Goal: Navigation & Orientation: Find specific page/section

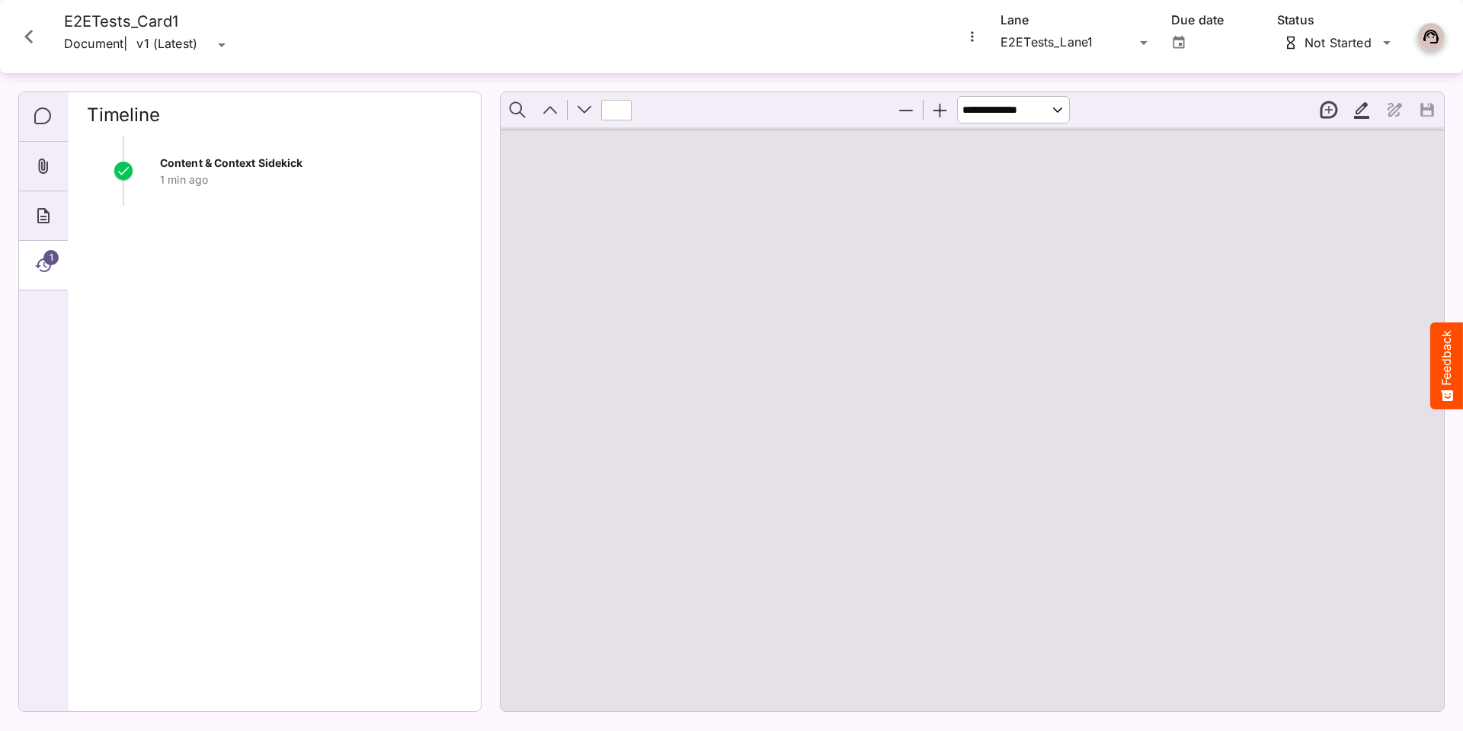
scroll to position [135, 0]
click at [27, 36] on icon "Close card" at bounding box center [28, 37] width 8 height 14
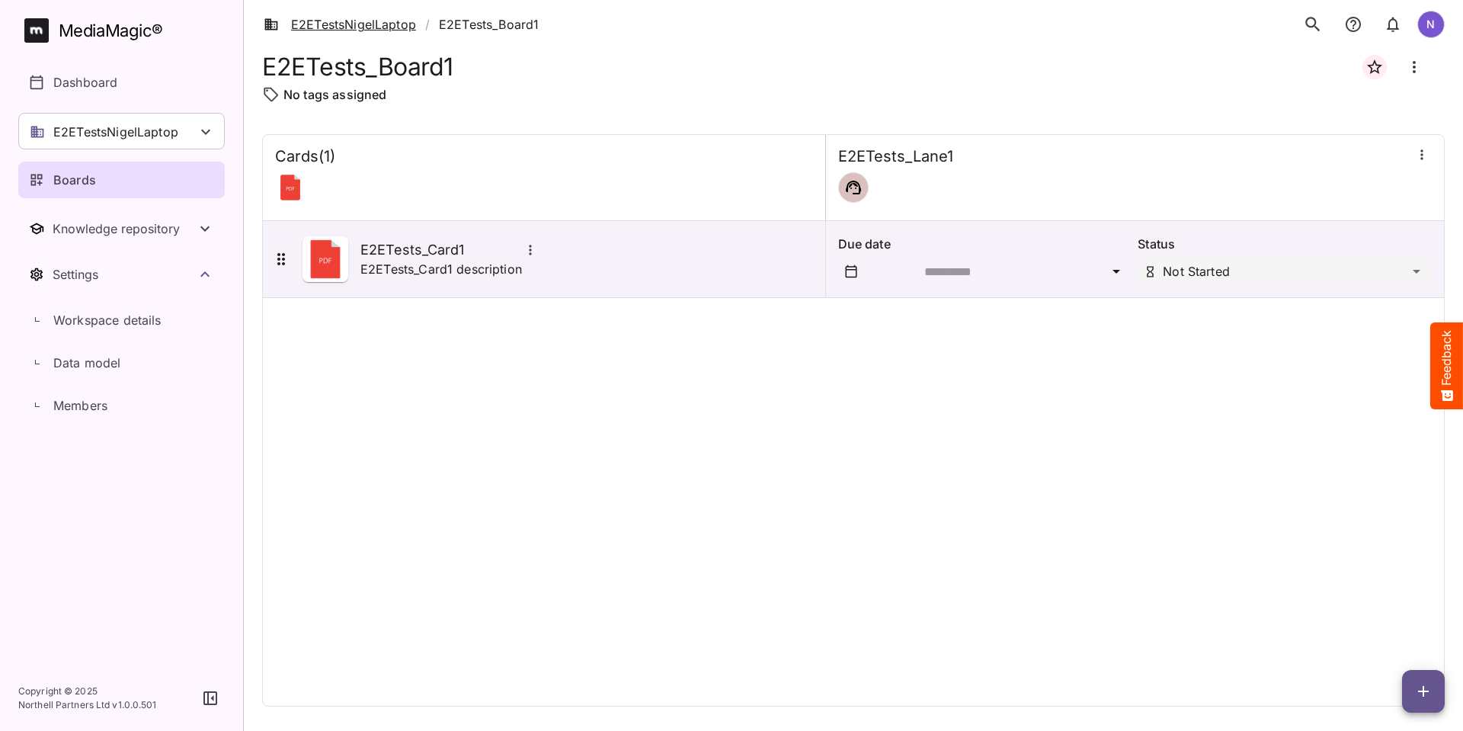
click at [328, 23] on link "E2ETestsNigelLaptop" at bounding box center [340, 24] width 152 height 18
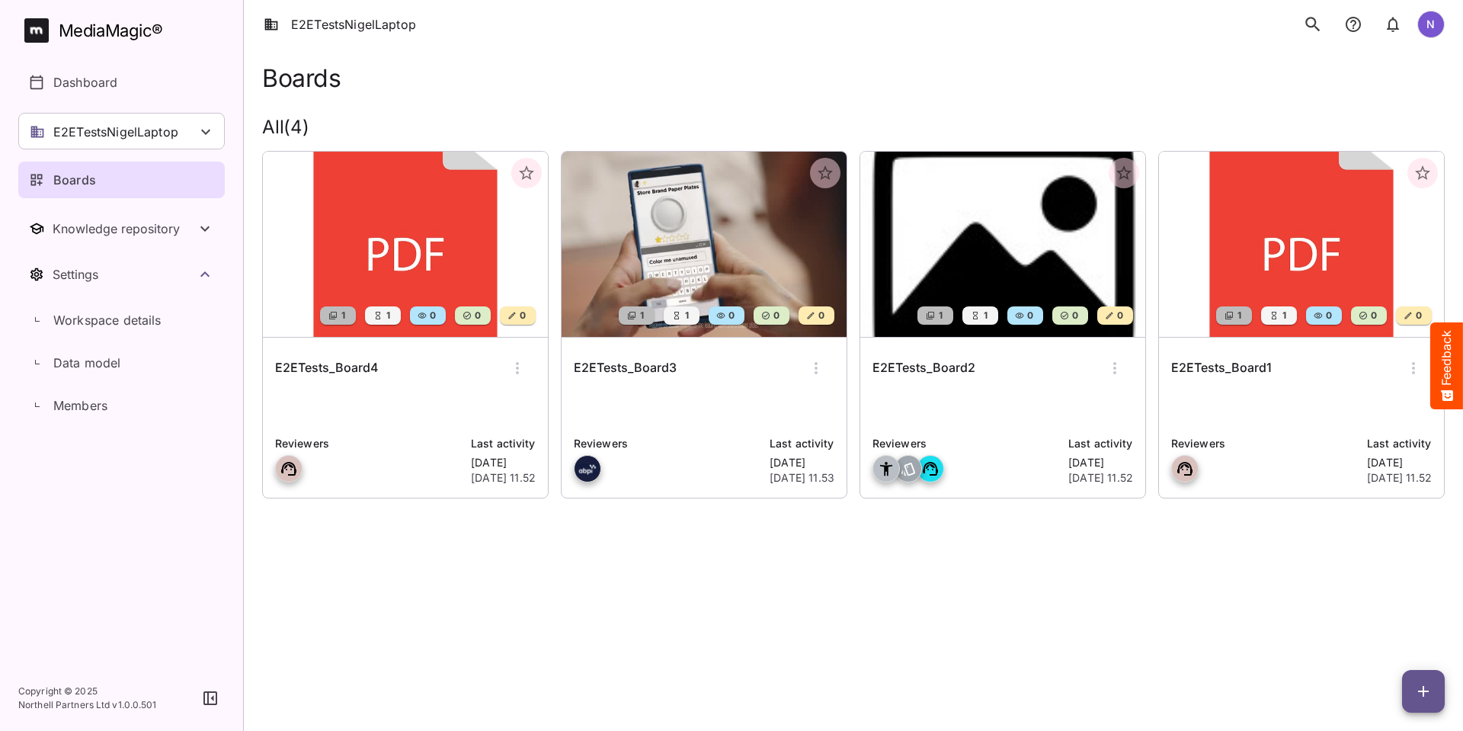
click at [337, 363] on h6 "E2ETests_Board4" at bounding box center [327, 368] width 104 height 20
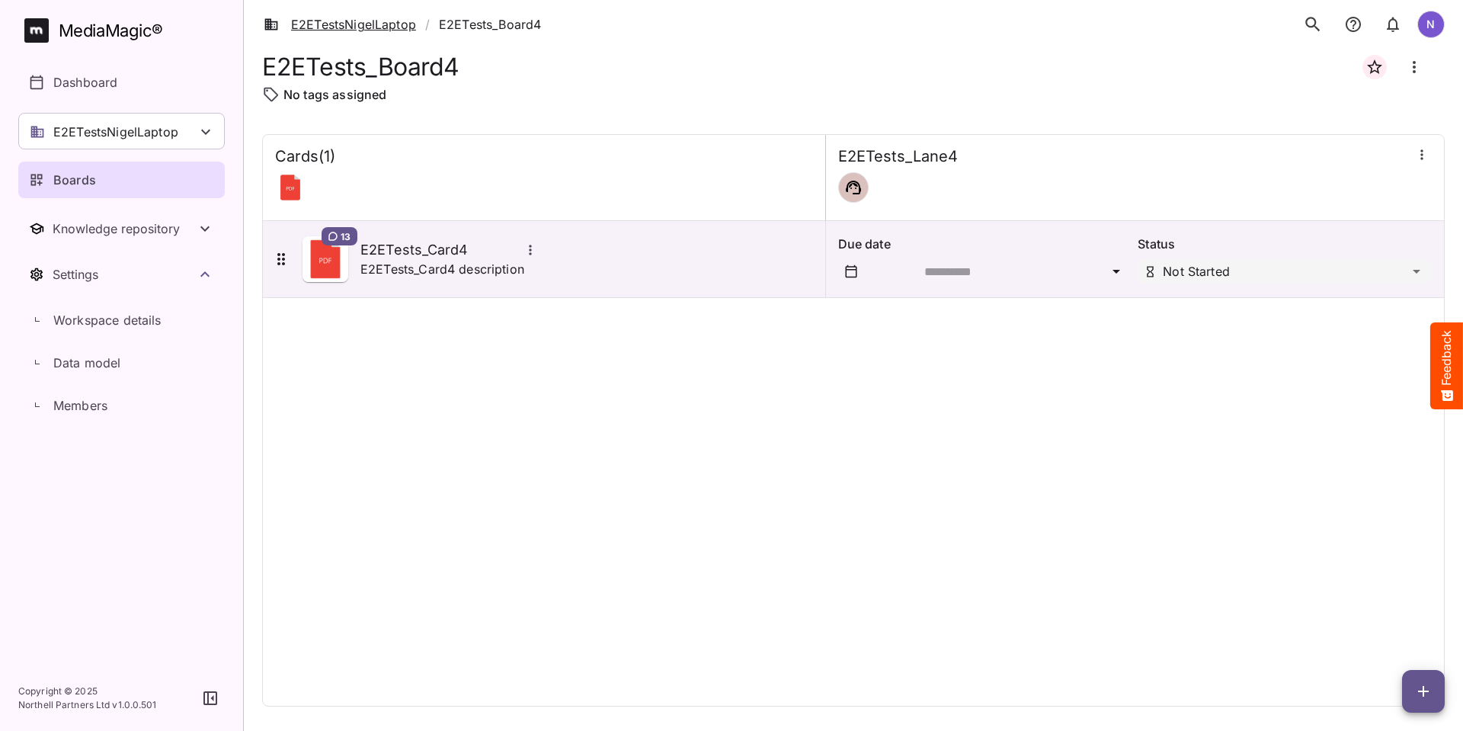
click at [308, 20] on link "E2ETestsNigelLaptop" at bounding box center [340, 24] width 152 height 18
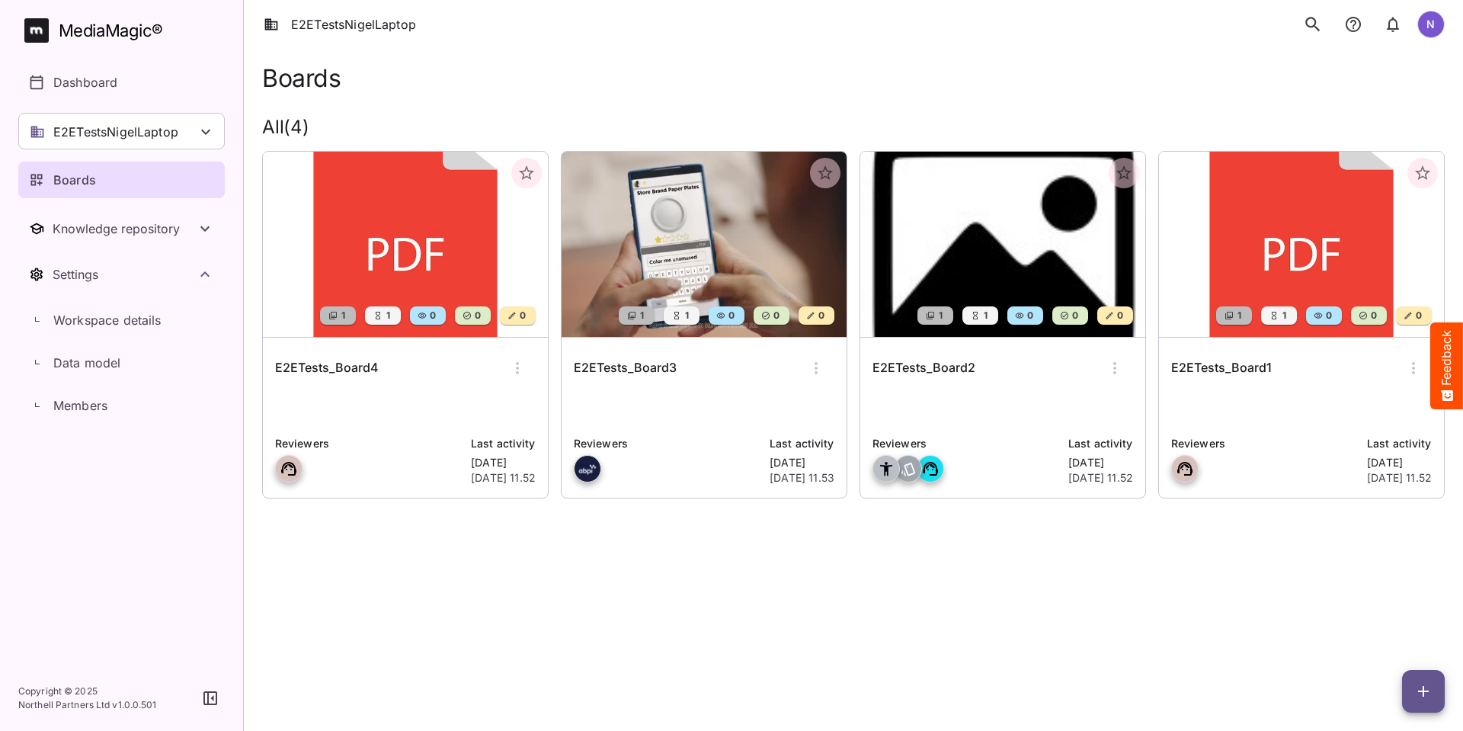
click at [610, 371] on h6 "E2ETests_Board3" at bounding box center [625, 368] width 103 height 20
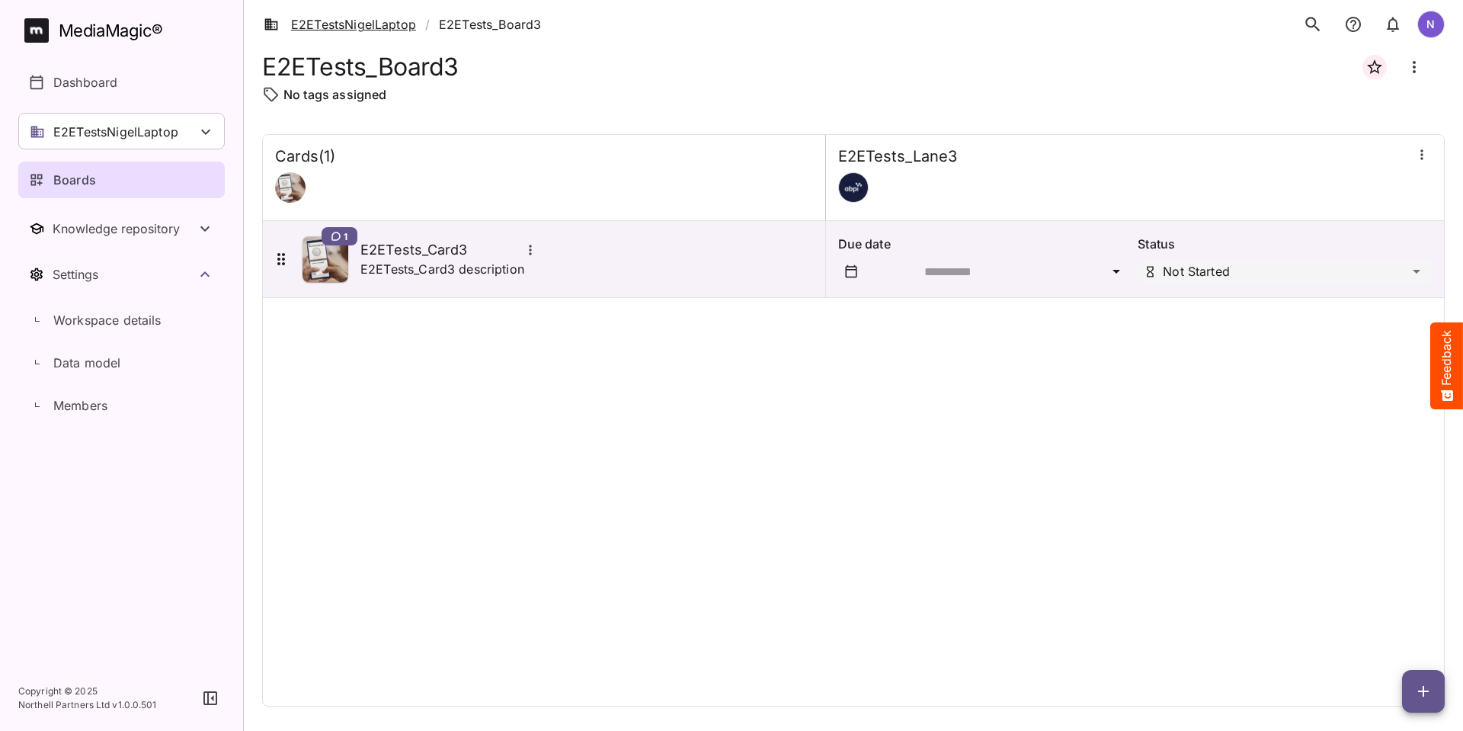
click at [315, 18] on link "E2ETestsNigelLaptop" at bounding box center [340, 24] width 152 height 18
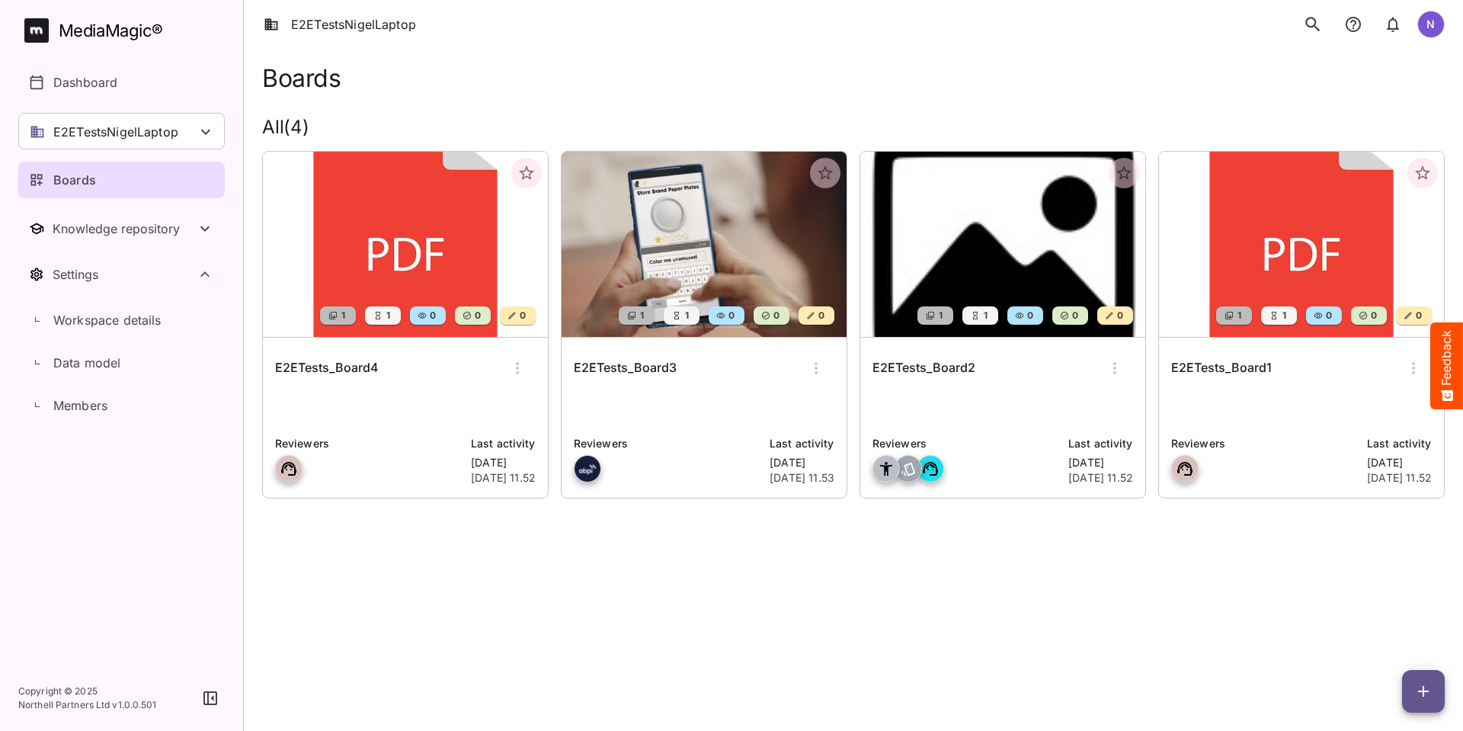
click at [915, 366] on h6 "E2ETests_Board2" at bounding box center [923, 368] width 103 height 20
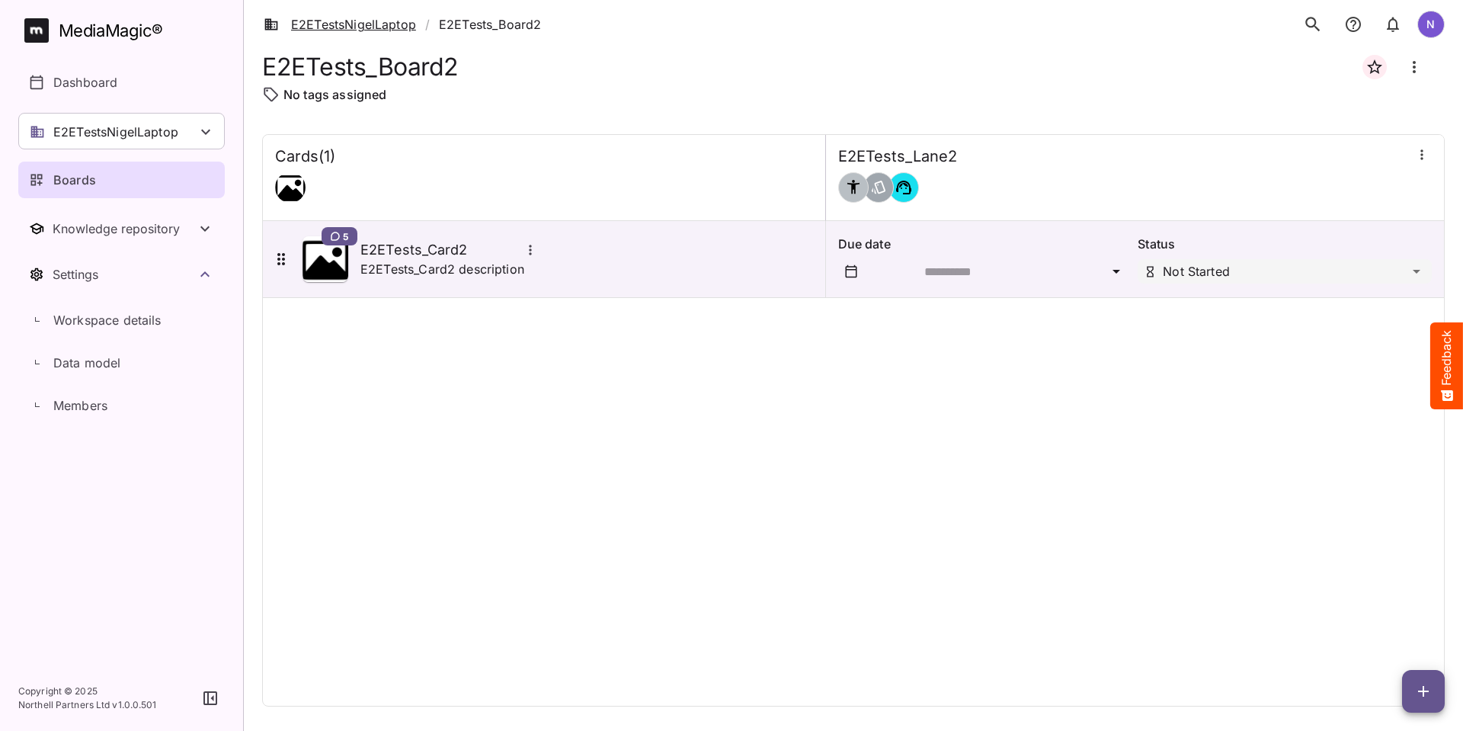
click at [312, 23] on link "E2ETestsNigelLaptop" at bounding box center [340, 24] width 152 height 18
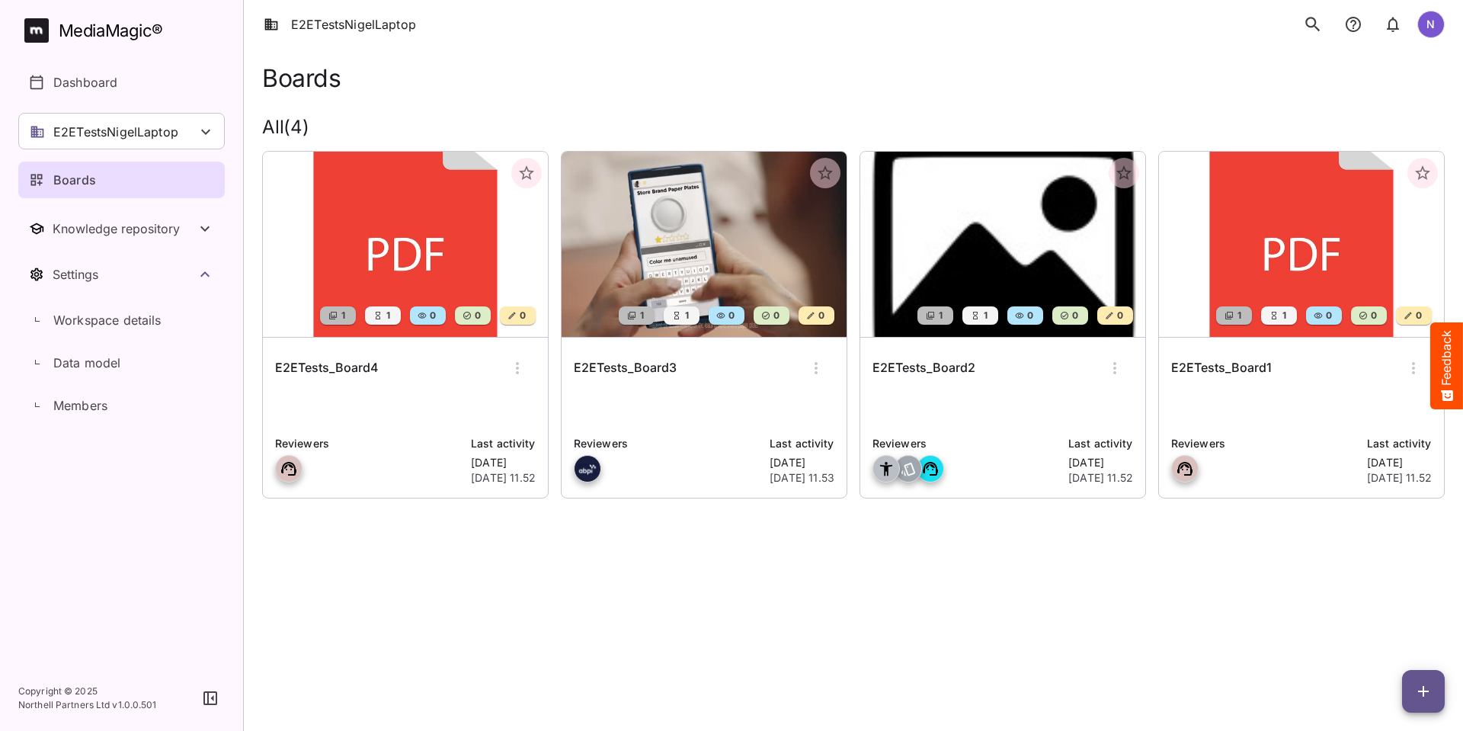
click at [1208, 367] on h6 "E2ETests_Board1" at bounding box center [1221, 368] width 101 height 20
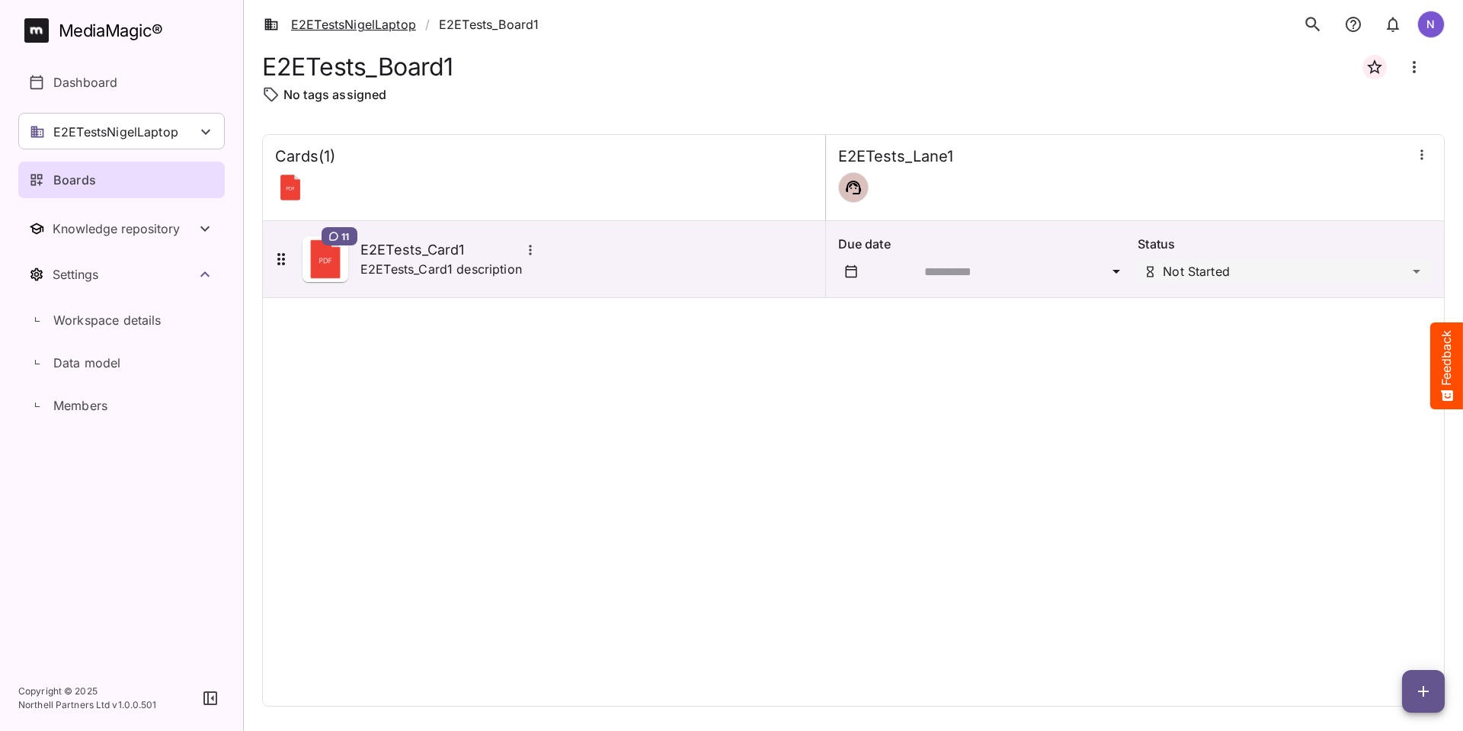
click at [349, 23] on link "E2ETestsNigelLaptop" at bounding box center [340, 24] width 152 height 18
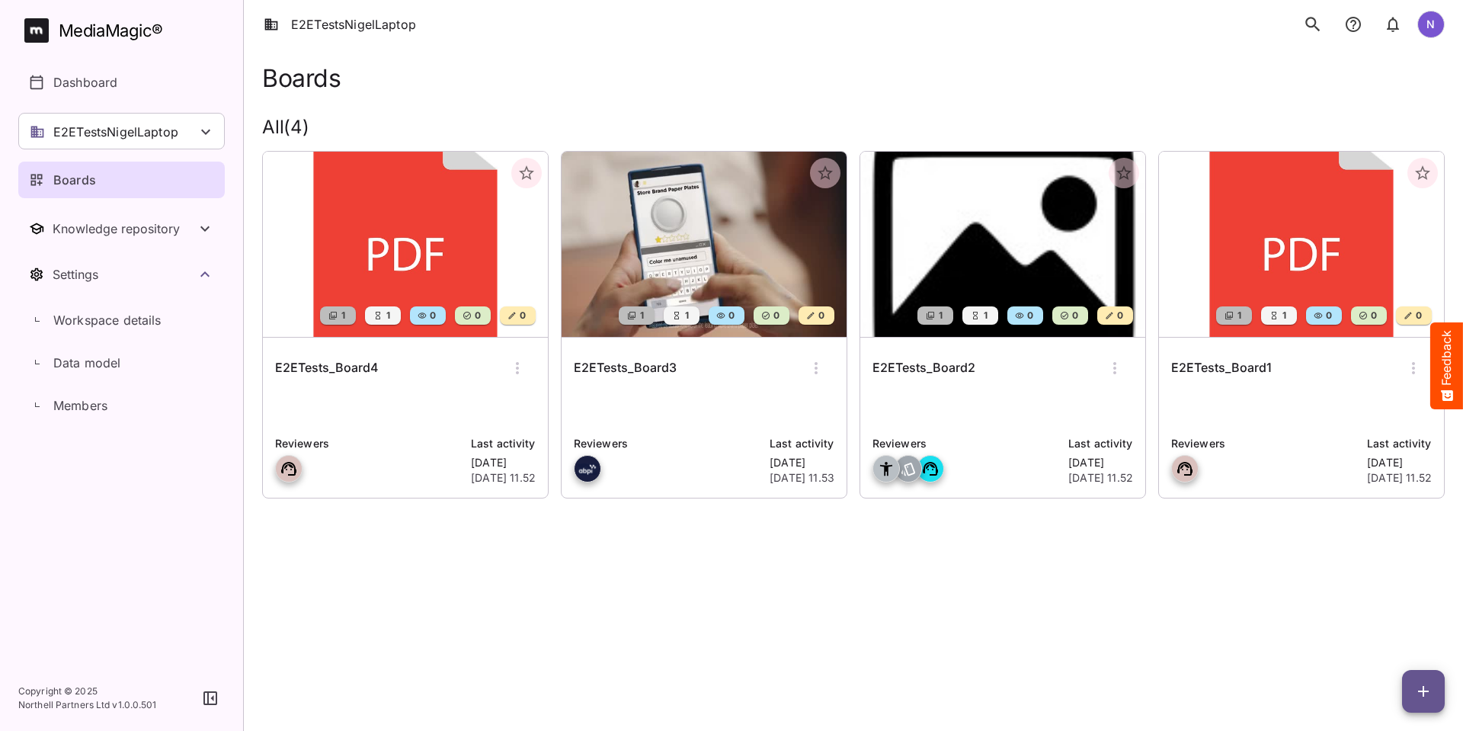
click at [309, 365] on h6 "E2ETests_Board4" at bounding box center [327, 368] width 104 height 20
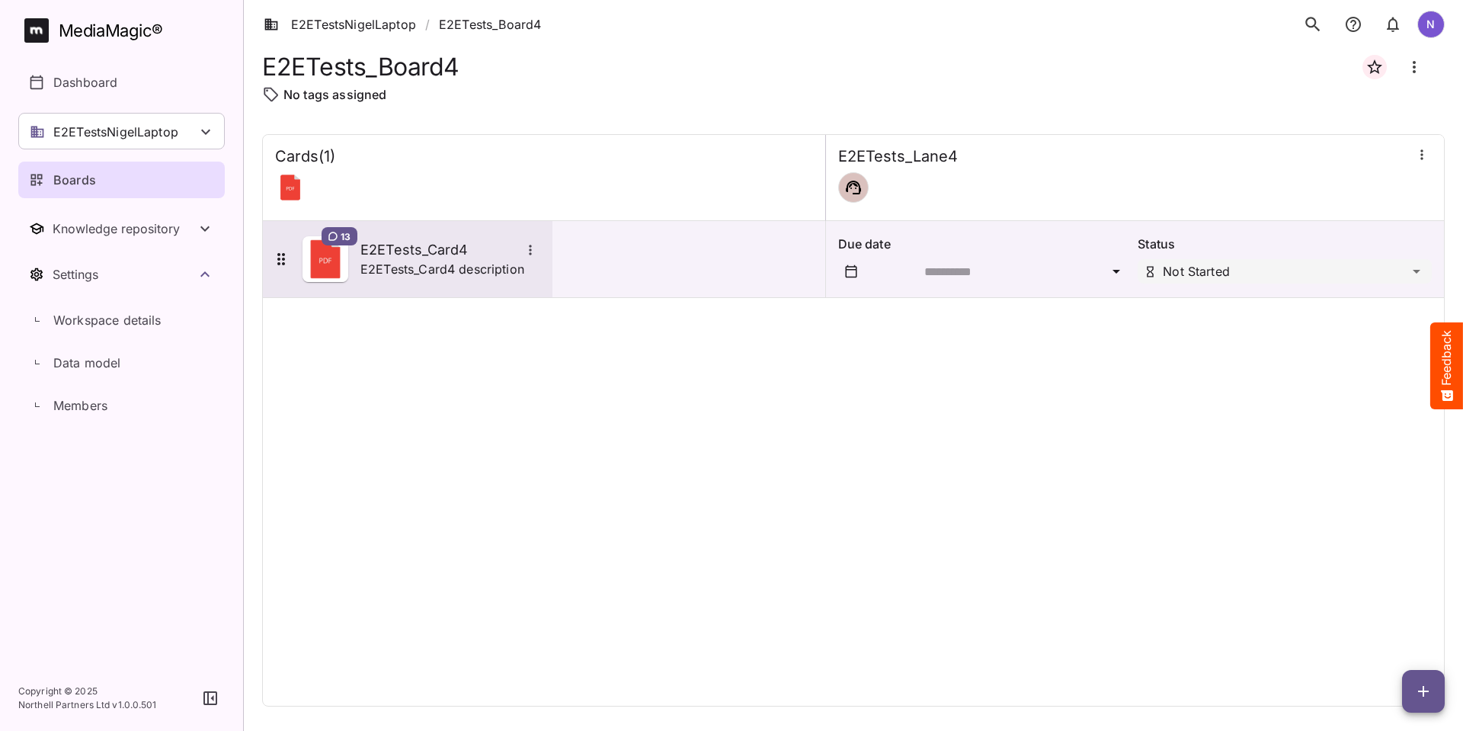
click at [395, 248] on h5 "E2ETests_Card4" at bounding box center [440, 250] width 160 height 18
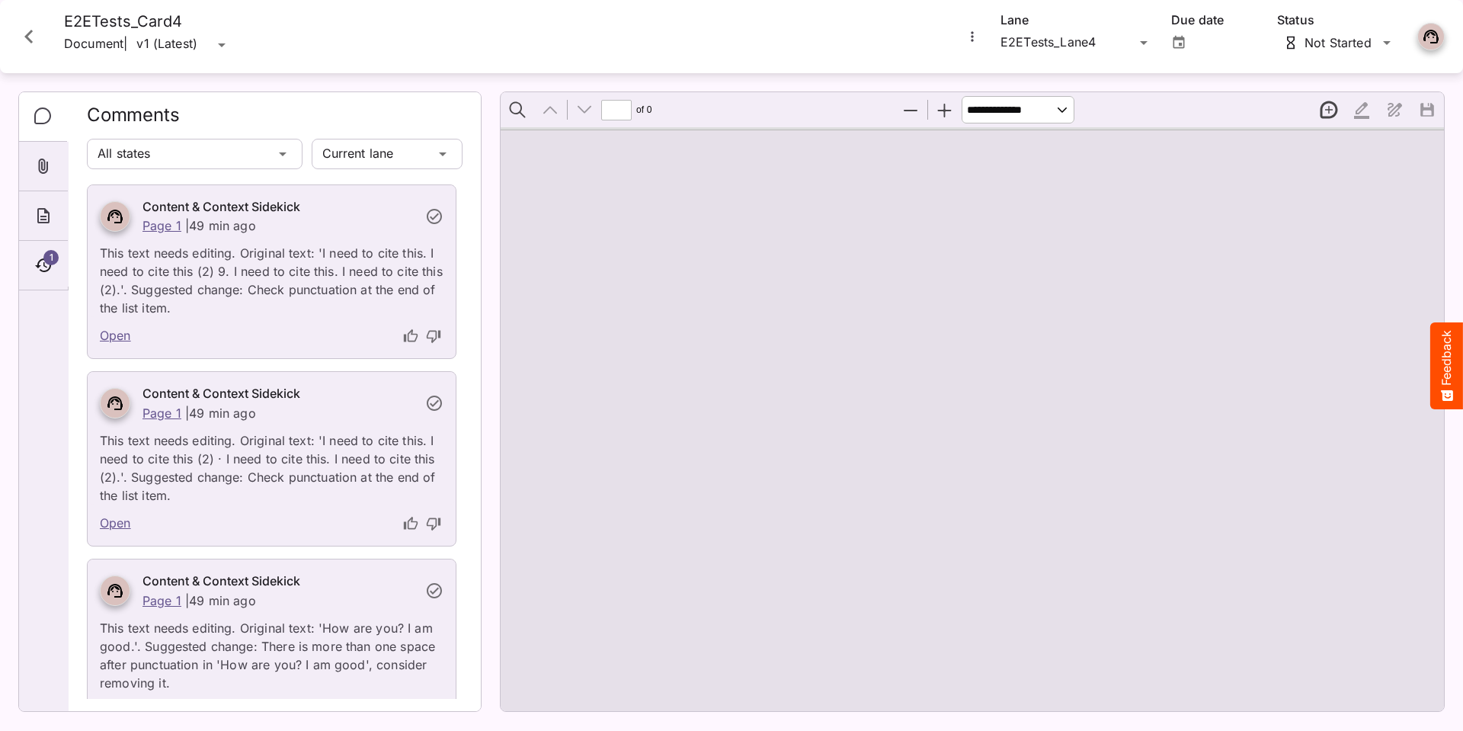
type input "*"
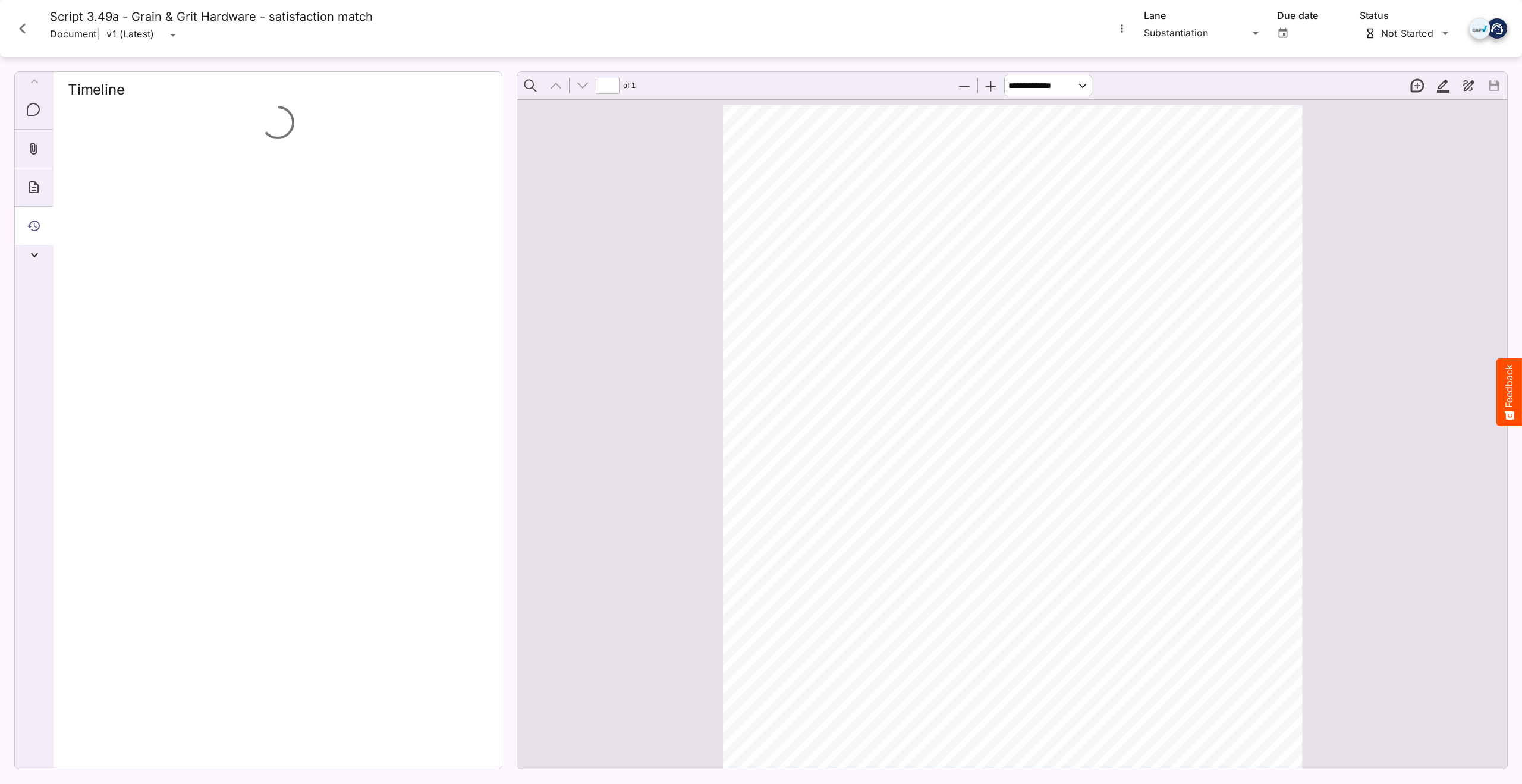
scroll to position [6, 0]
click at [36, 226] on icon "Timeline" at bounding box center [34, 226] width 12 height 11
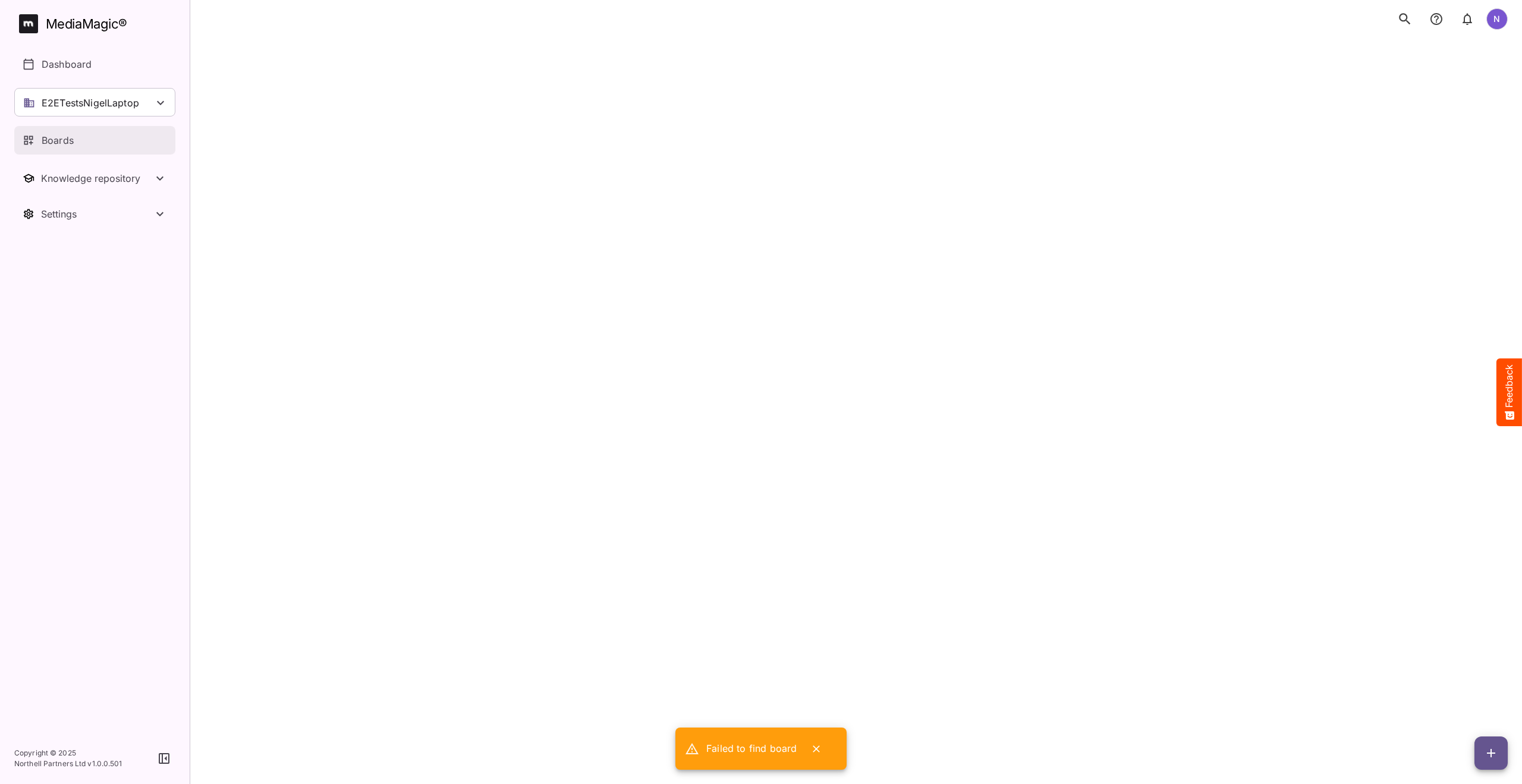
click at [64, 140] on p "Boards" at bounding box center [57, 140] width 32 height 14
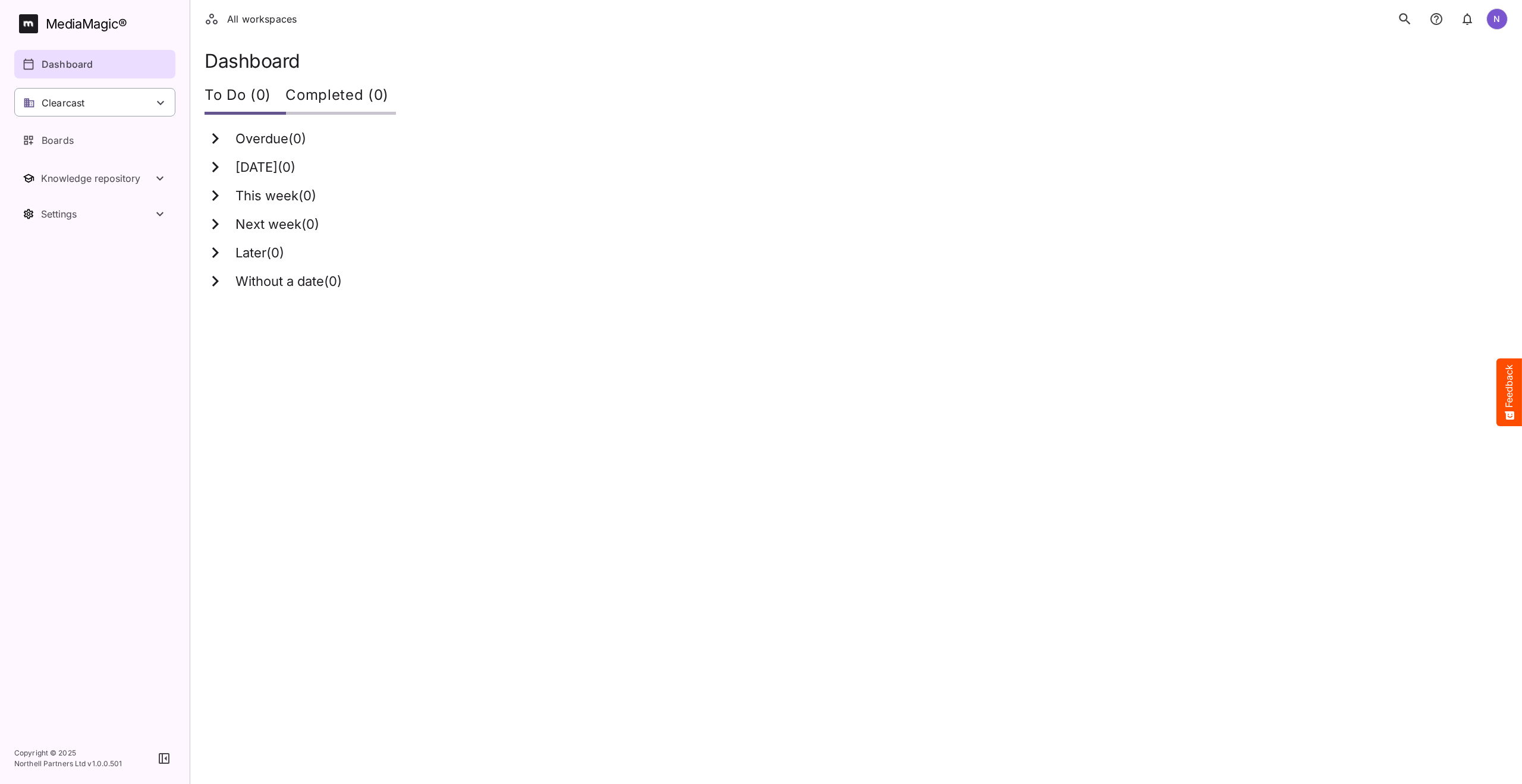
click at [161, 100] on icon at bounding box center [161, 103] width 14 height 14
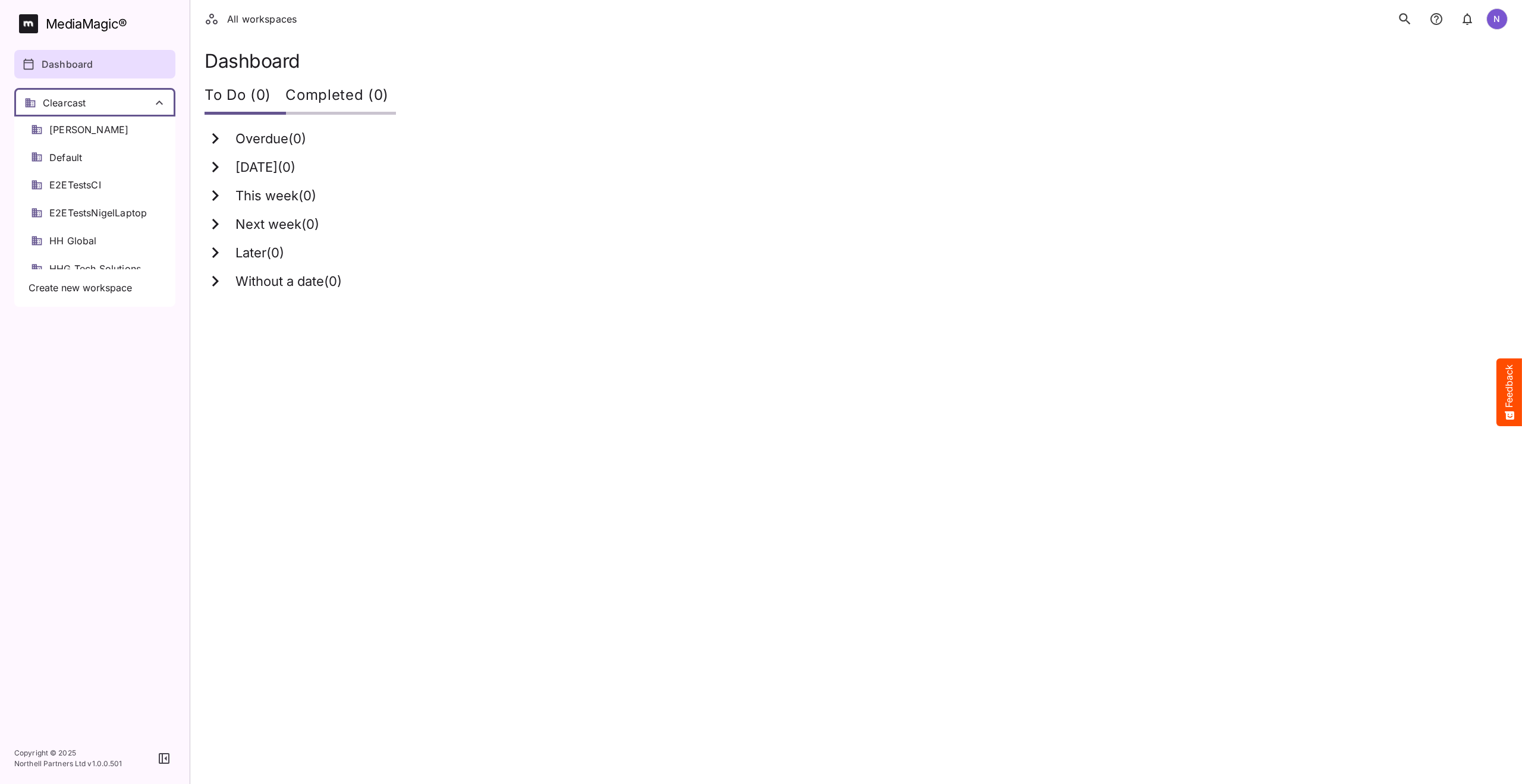
scroll to position [119, 0]
click at [98, 180] on span "E2ETestsNigelLaptop" at bounding box center [98, 179] width 98 height 14
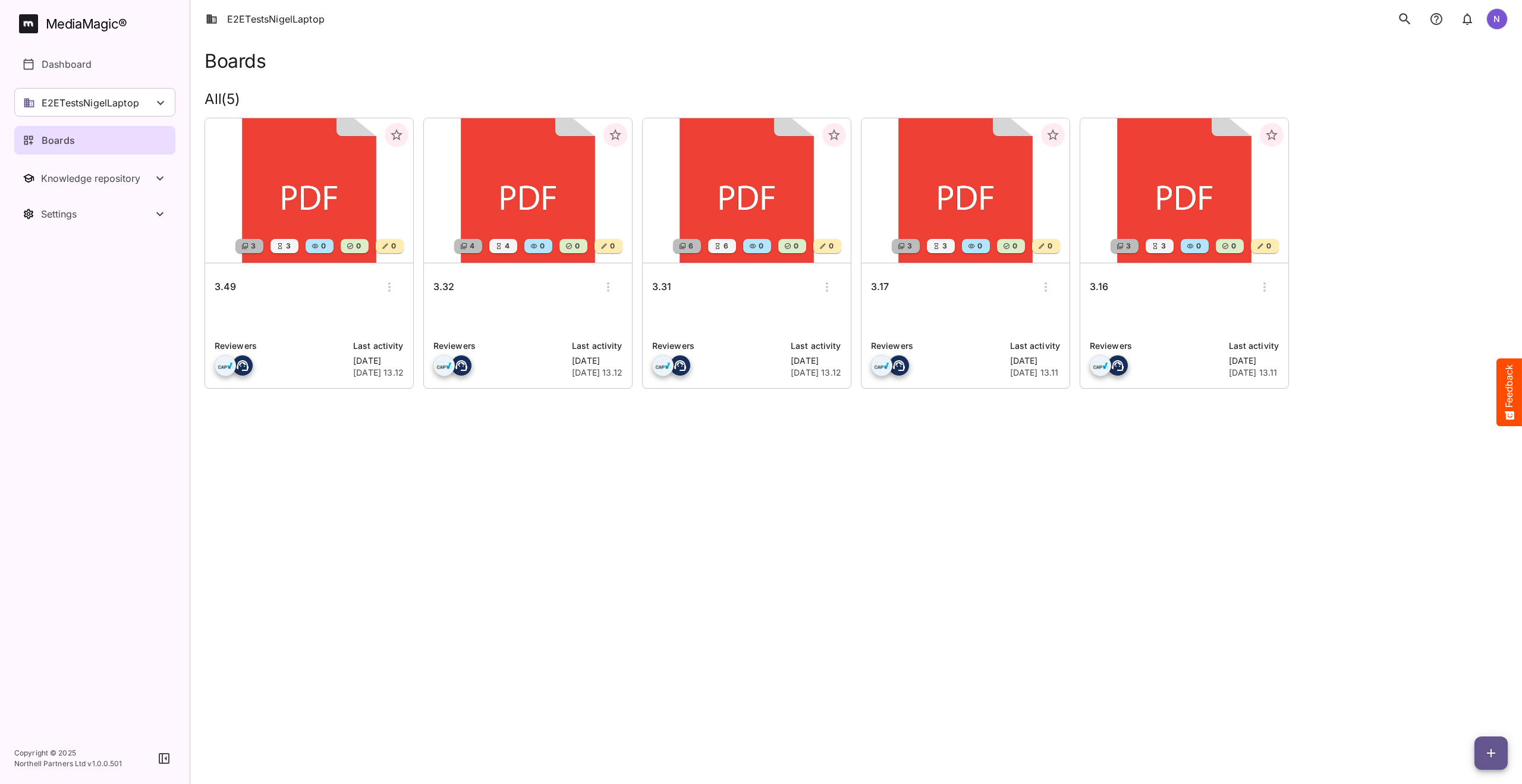
click at [223, 289] on h6 "3.49" at bounding box center [225, 287] width 21 height 16
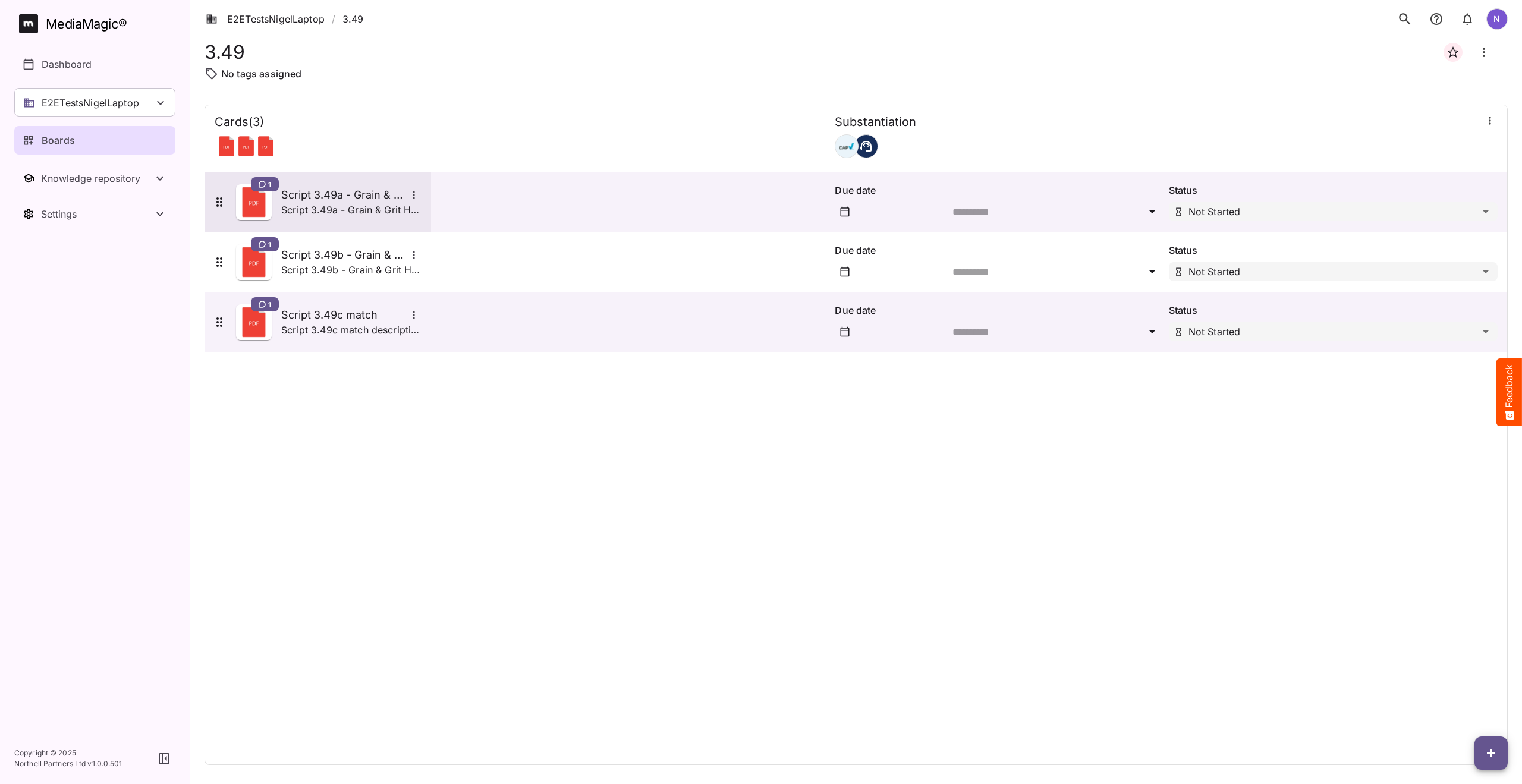
click at [300, 199] on h5 "Script 3.49a - Grain & Grit Hardware - satisfaction match" at bounding box center [343, 195] width 125 height 14
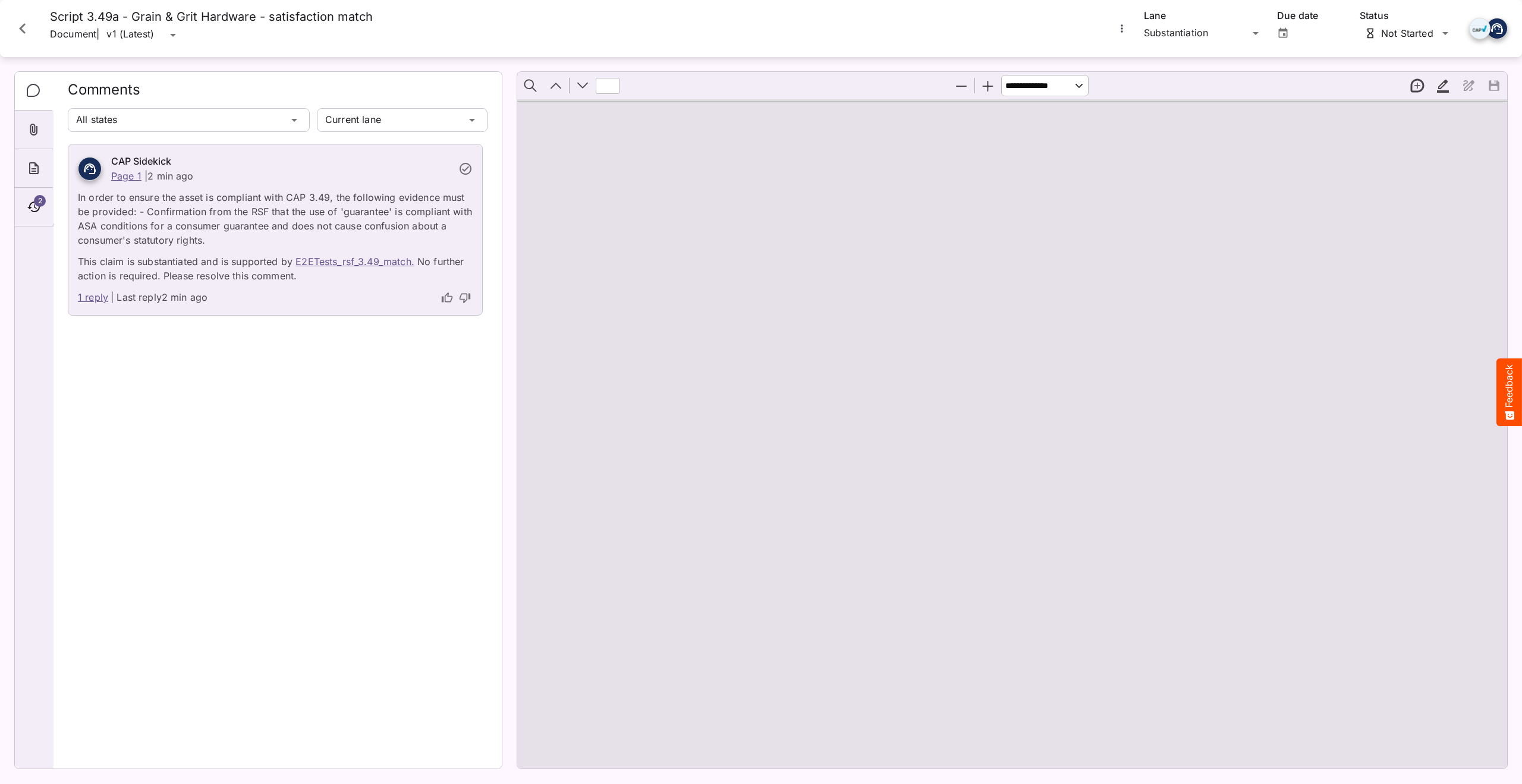
type input "*"
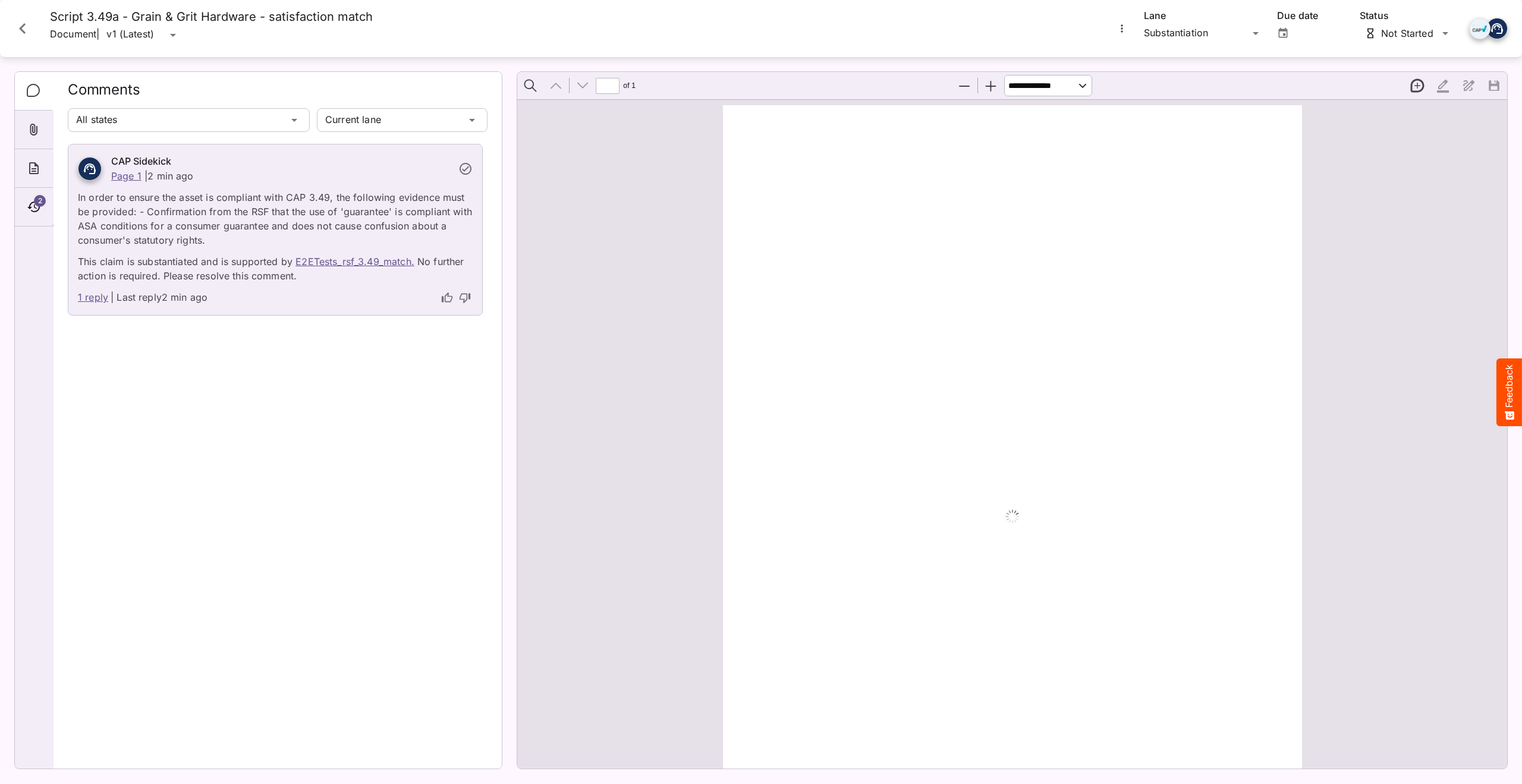
scroll to position [6, 0]
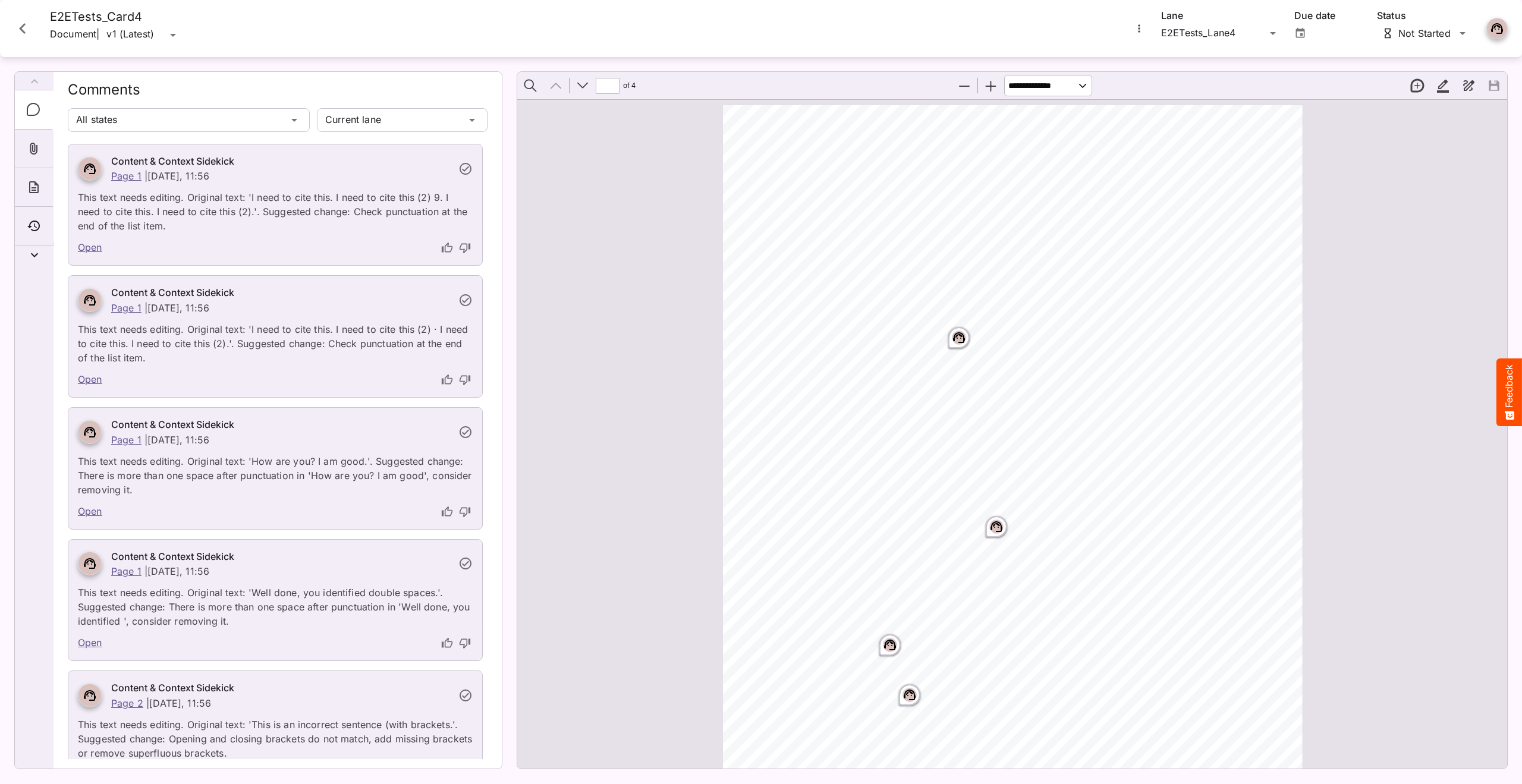
scroll to position [6, 0]
